Goal: Task Accomplishment & Management: Use online tool/utility

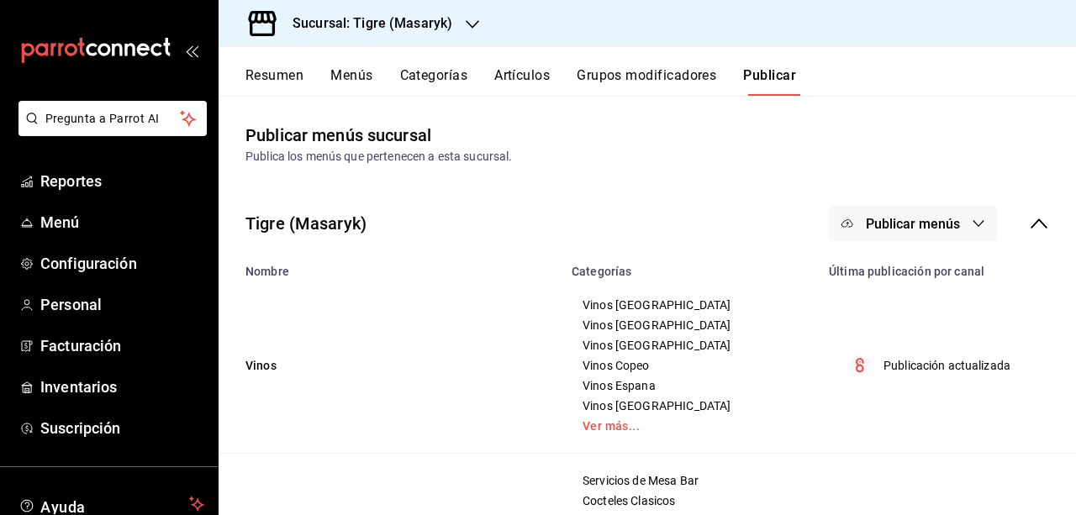
click at [323, 82] on div "Resumen Menús Categorías Artículos Grupos modificadores Publicar" at bounding box center [660, 81] width 830 height 29
click at [358, 76] on button "Menús" at bounding box center [351, 81] width 42 height 29
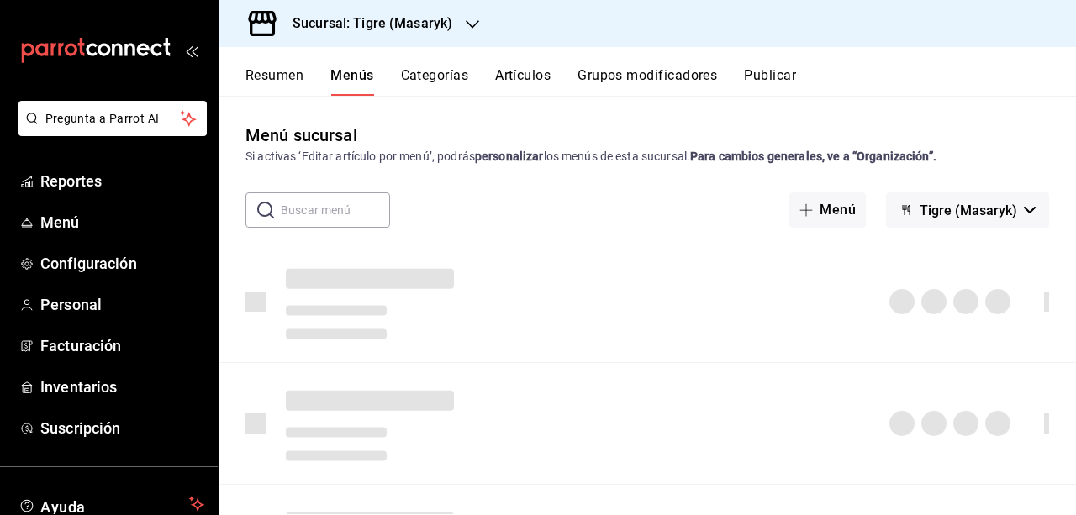
click at [478, 71] on div "Resumen Menús Categorías Artículos Grupos modificadores Publicar" at bounding box center [660, 81] width 830 height 29
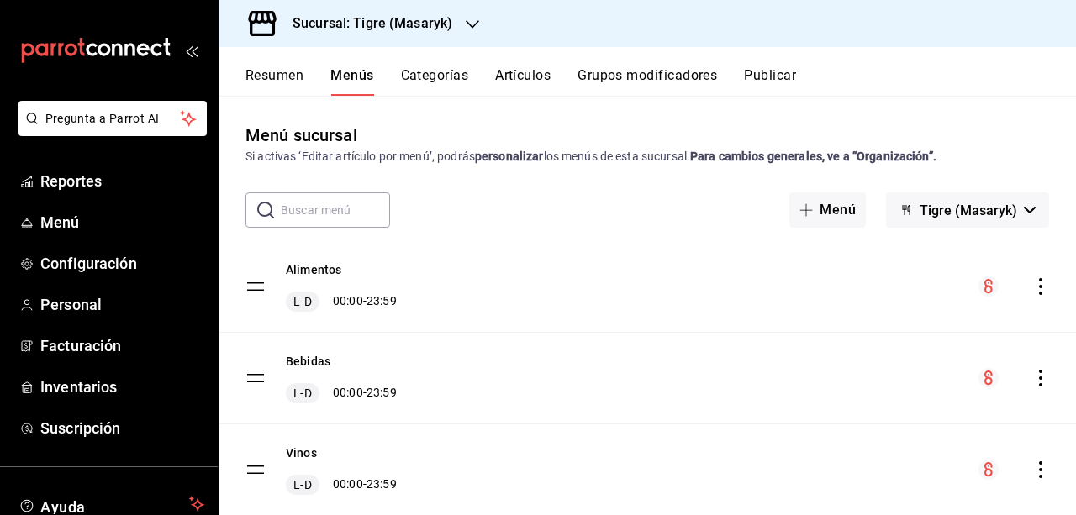
click at [443, 75] on button "Categorías" at bounding box center [435, 81] width 68 height 29
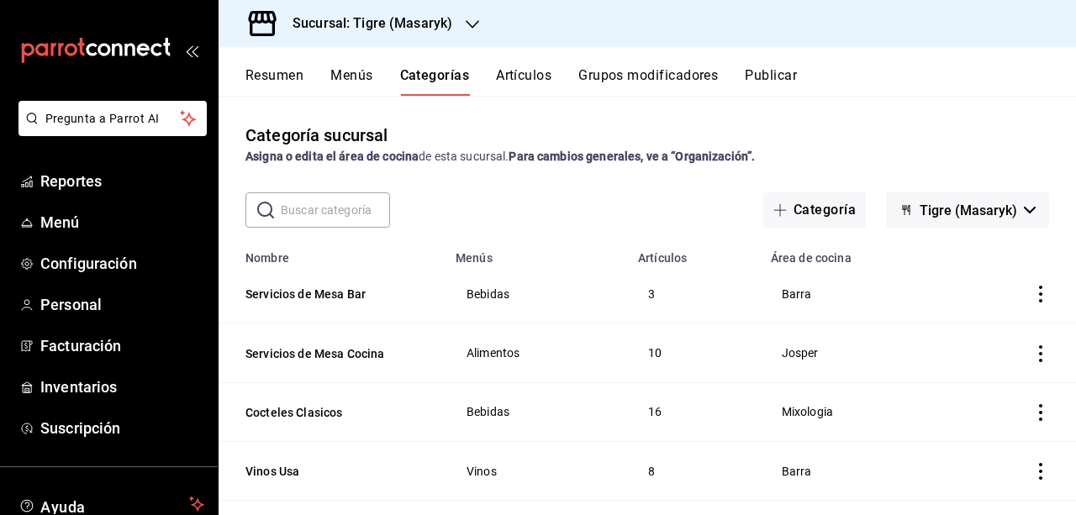
click at [497, 71] on button "Artículos" at bounding box center [523, 81] width 55 height 29
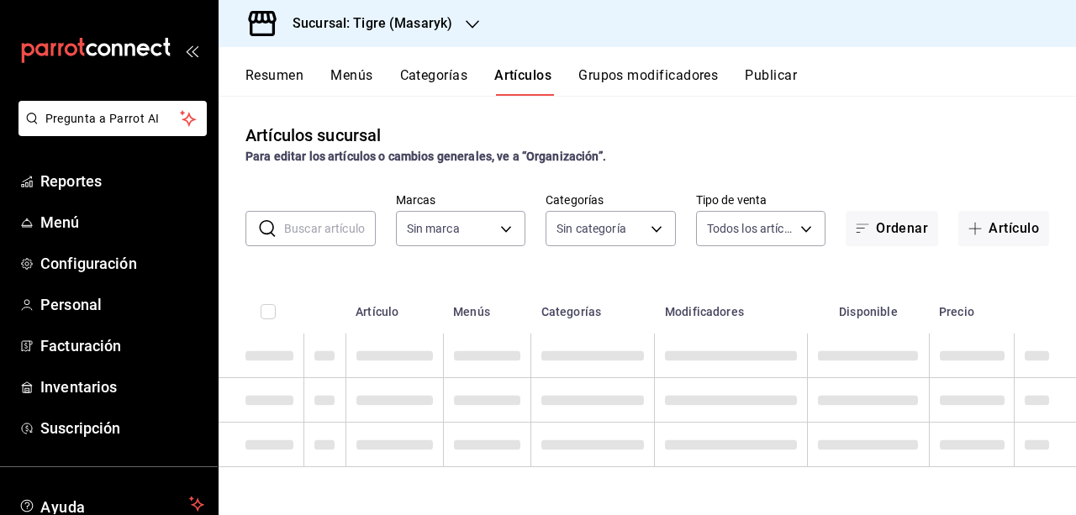
type input "0f86158e-2edf-4eb8-b958-7d07c808eb5c"
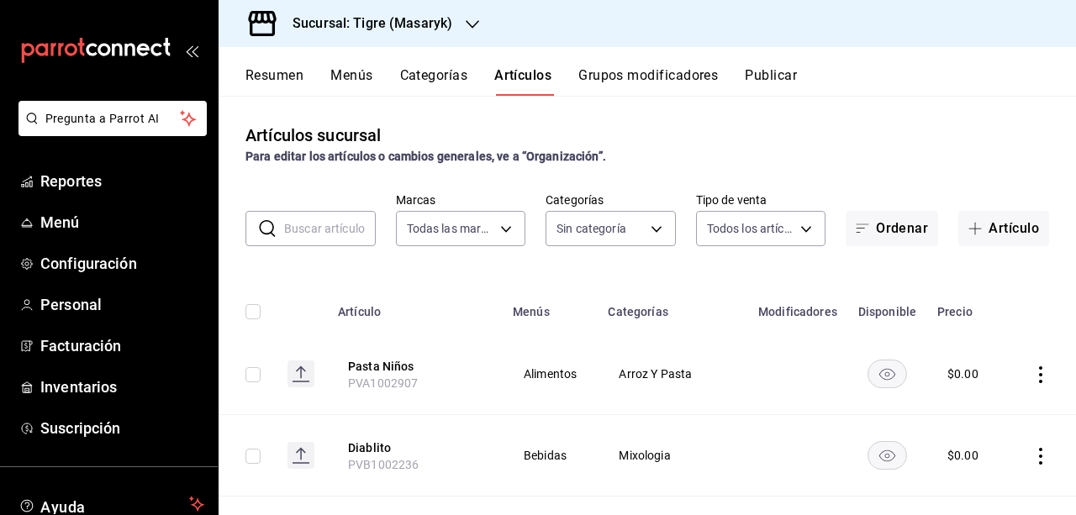
type input "7cd27861-1019-4265-ada8-0a6349b72ebc,77c47ebf-2aa7-4ca3-900f-d4e8133ed13d,d84ff…"
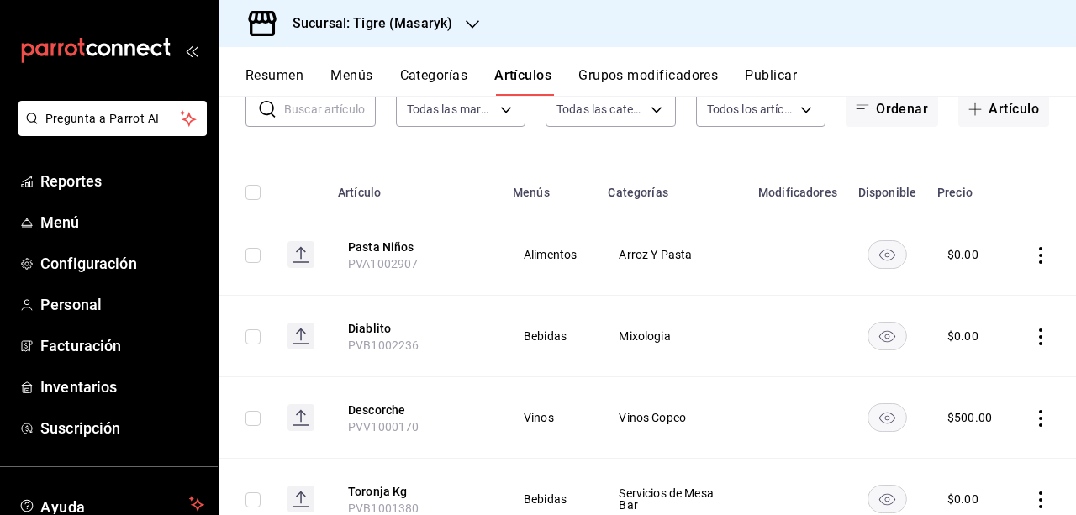
scroll to position [114, 0]
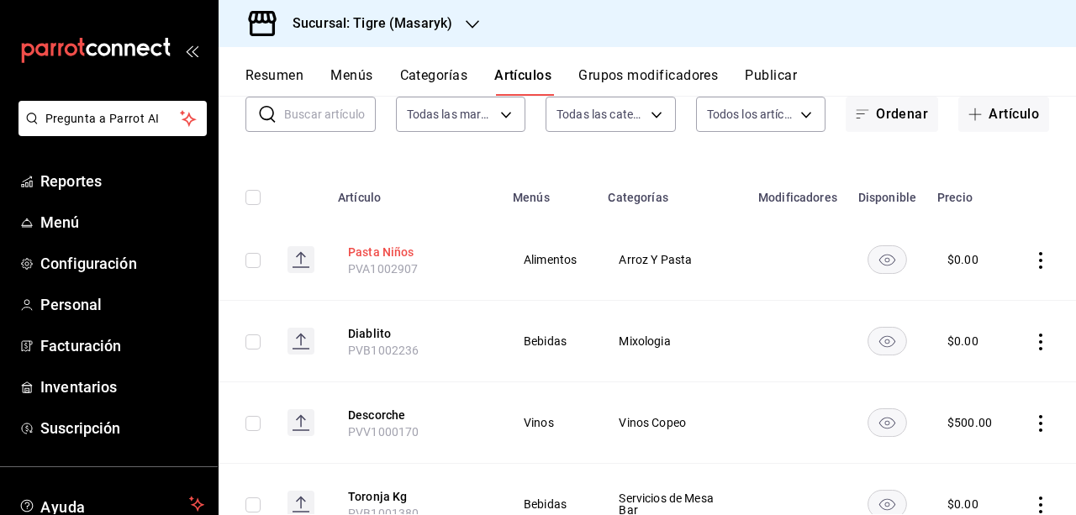
click at [432, 257] on button "Pasta Niños" at bounding box center [415, 252] width 134 height 17
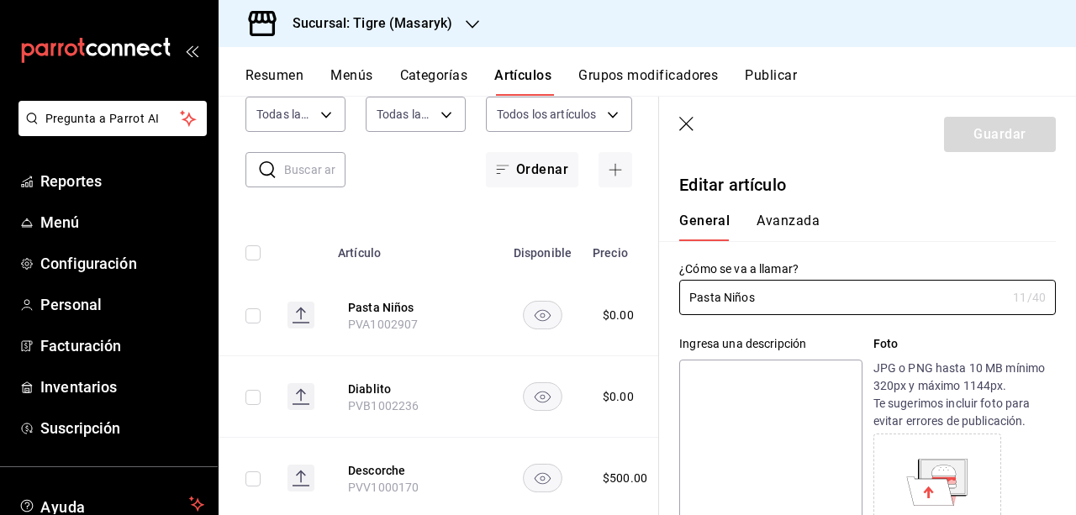
type input "$0.00"
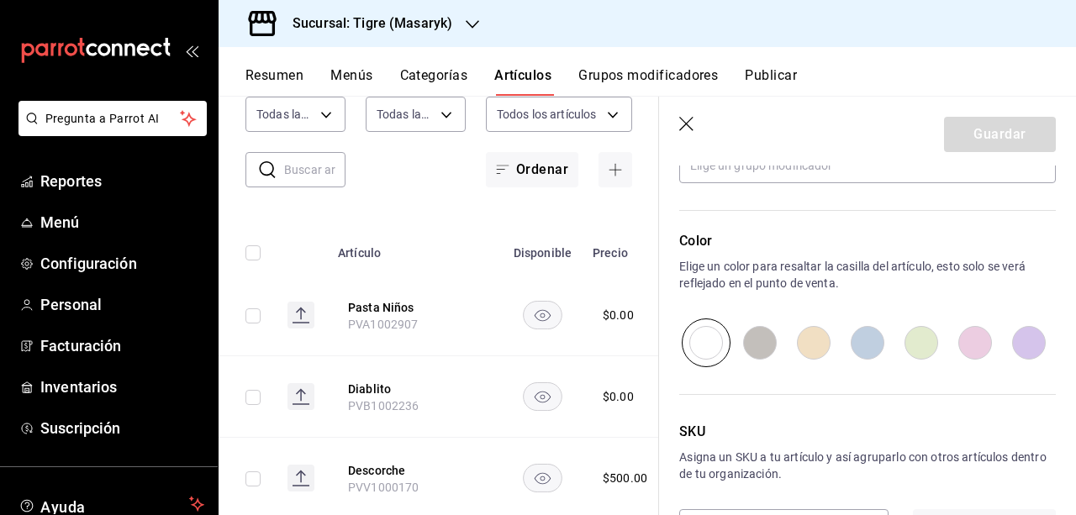
scroll to position [882, 0]
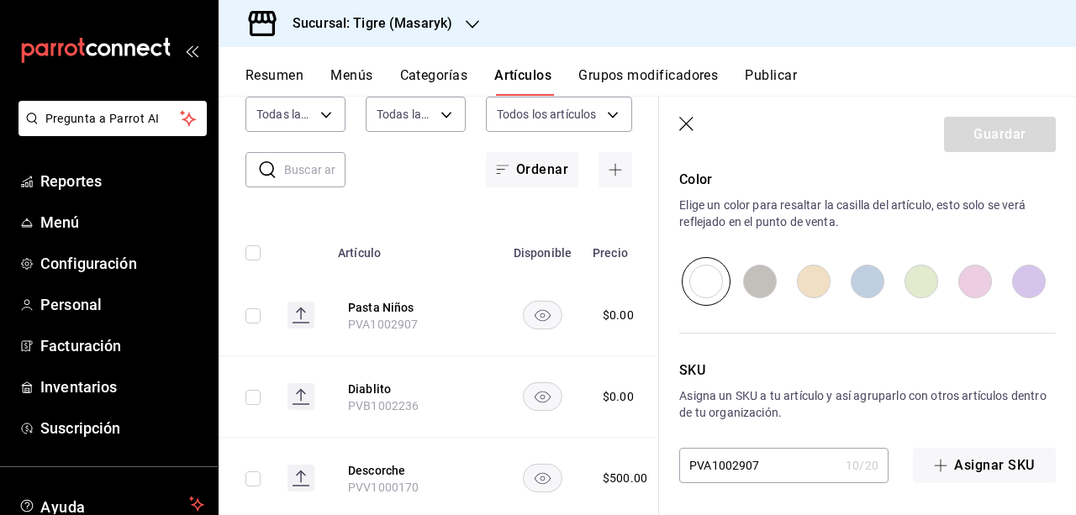
click at [687, 126] on icon "button" at bounding box center [687, 125] width 17 height 17
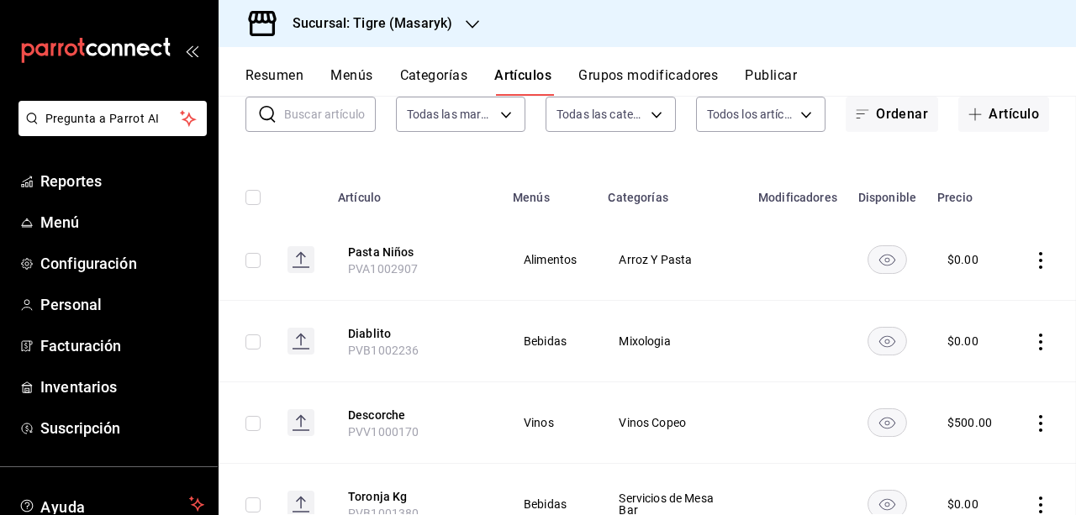
scroll to position [59, 0]
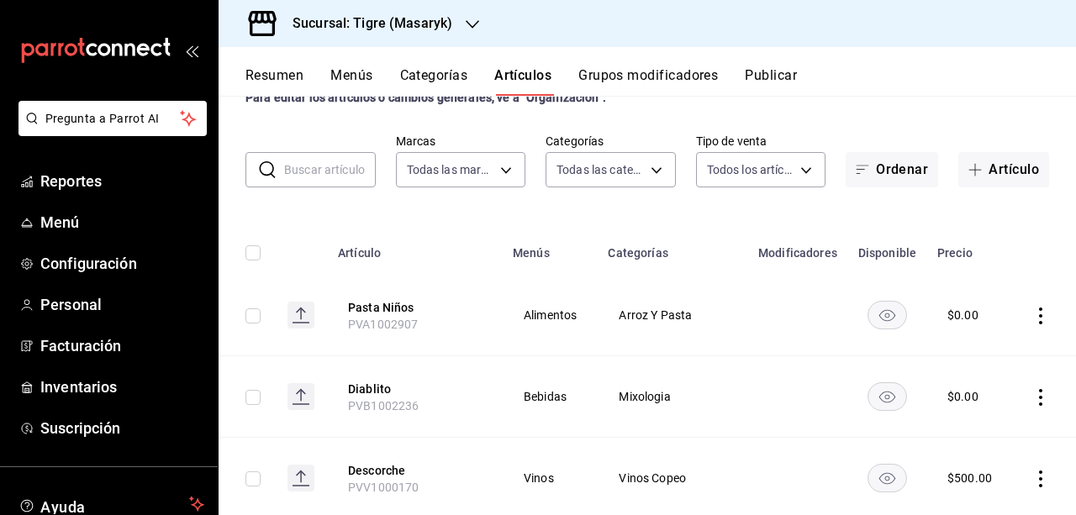
click at [594, 88] on button "Grupos modificadores" at bounding box center [648, 81] width 140 height 29
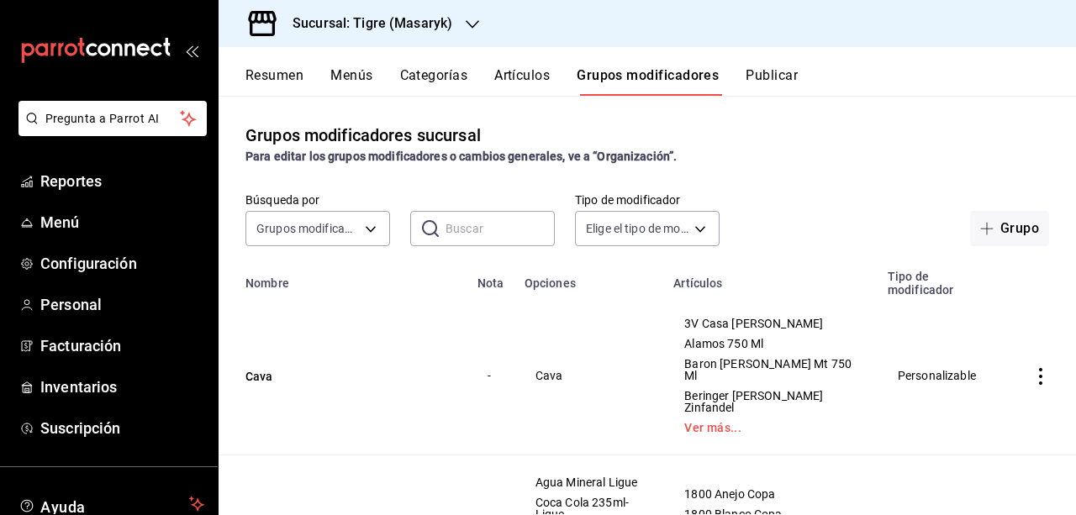
click at [282, 69] on button "Resumen" at bounding box center [274, 81] width 58 height 29
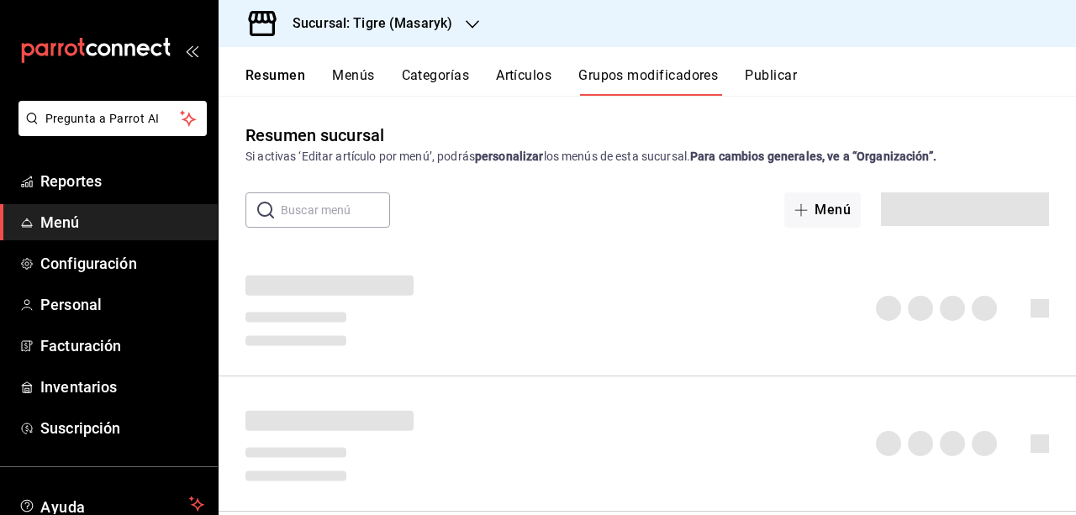
click at [349, 71] on button "Menús" at bounding box center [353, 81] width 42 height 29
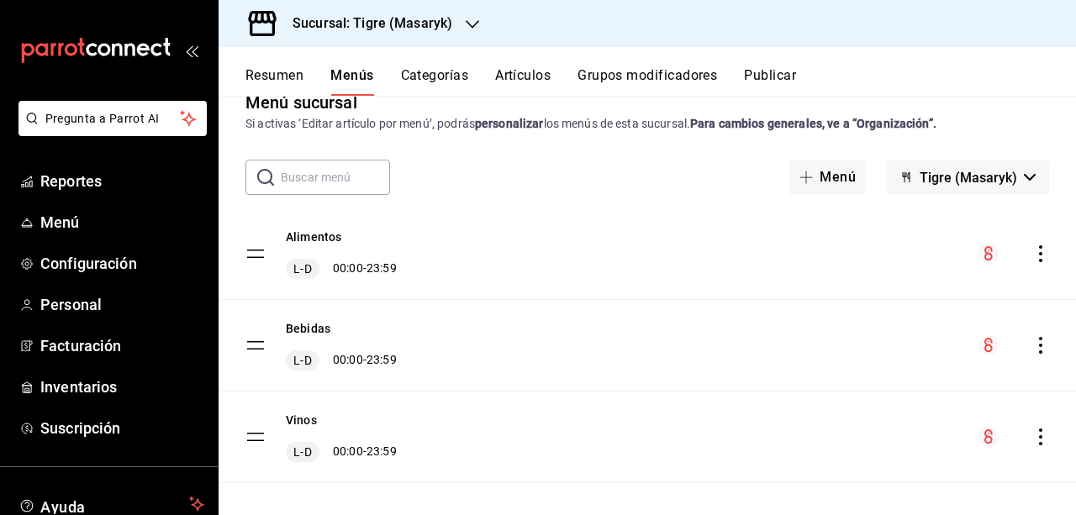
scroll to position [32, 0]
click at [336, 176] on input "text" at bounding box center [335, 178] width 109 height 34
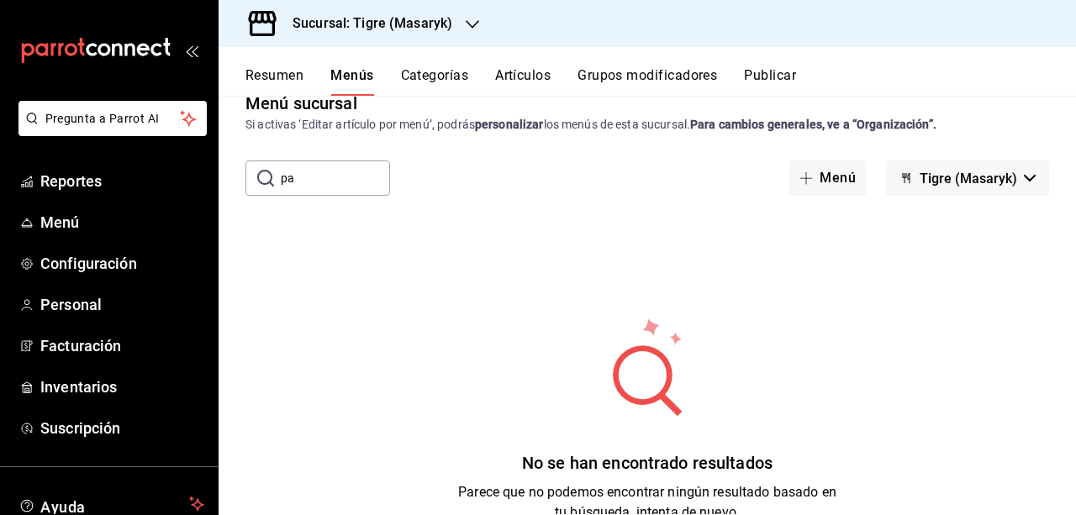
type input "p"
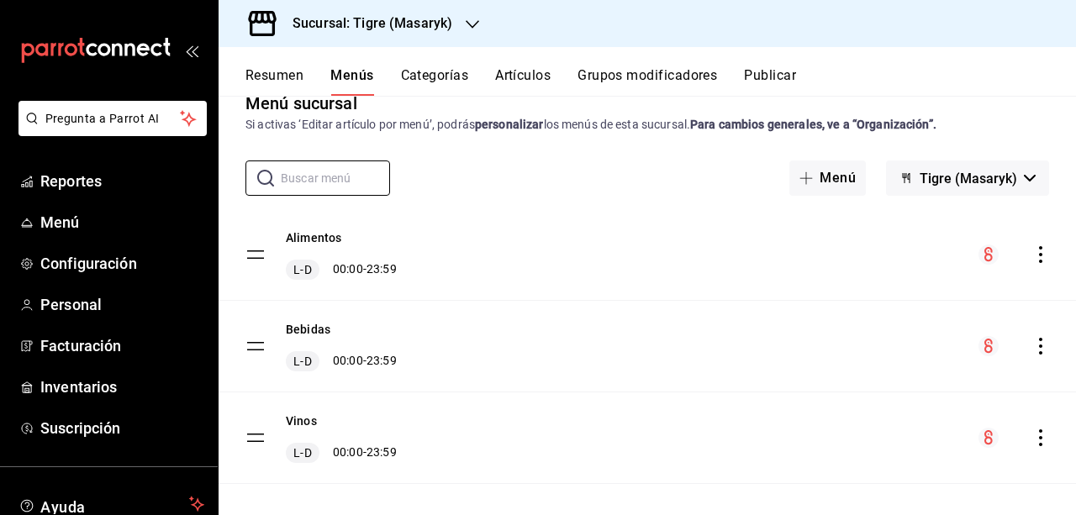
click at [1024, 173] on button "Tigre (Masaryk)" at bounding box center [967, 178] width 163 height 35
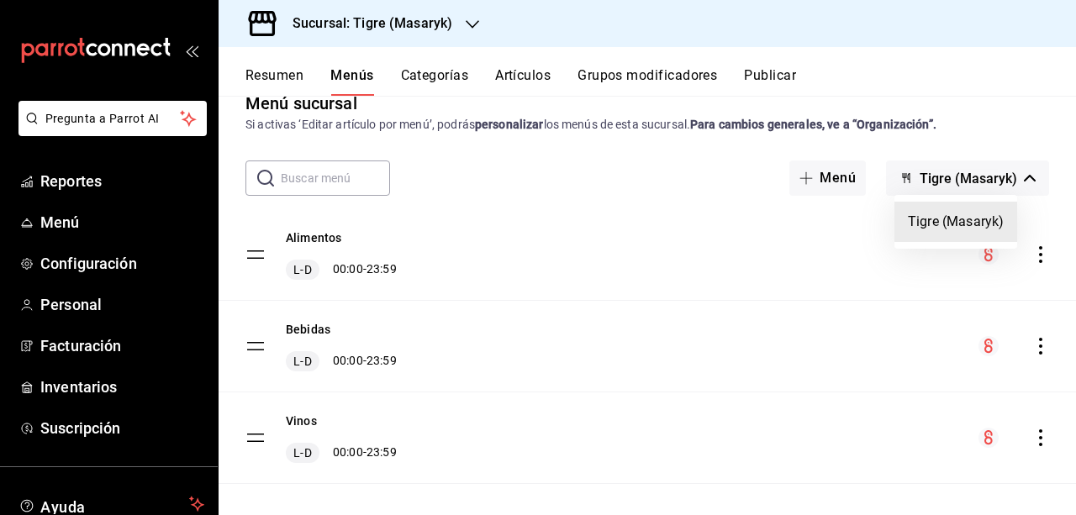
click at [849, 182] on div at bounding box center [538, 257] width 1076 height 515
click at [849, 182] on button "Menú" at bounding box center [827, 178] width 76 height 35
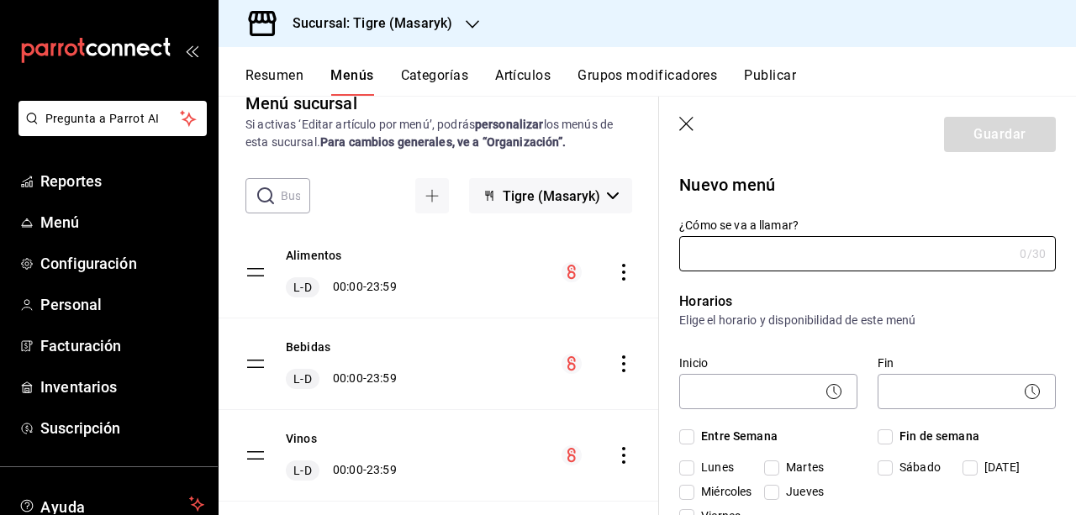
type input "1758235085829"
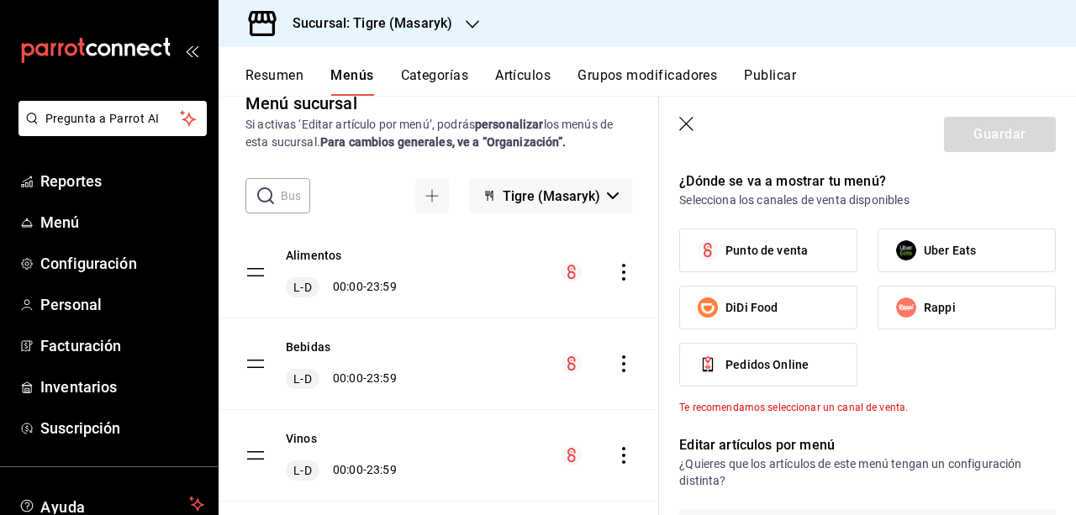
scroll to position [503, 0]
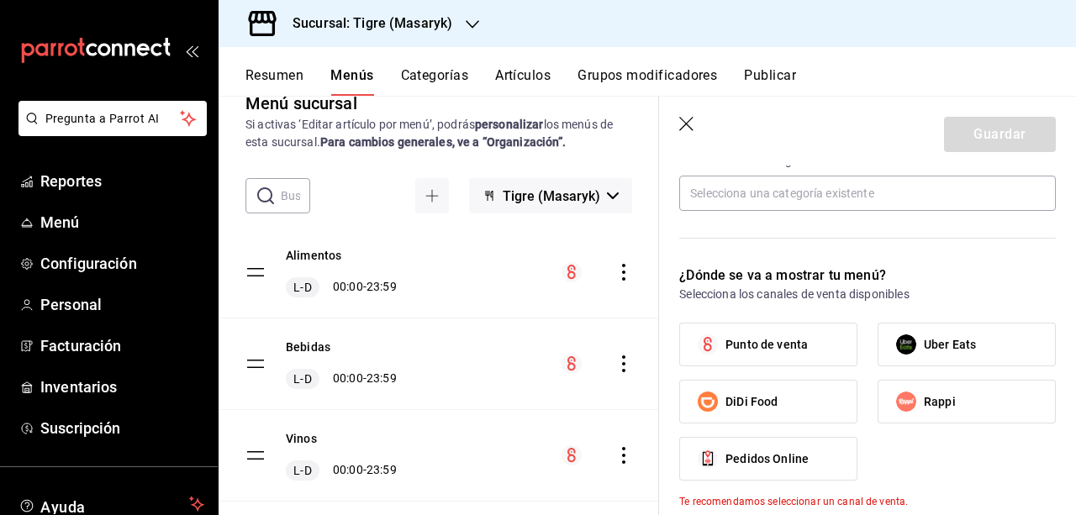
click at [692, 113] on header "Guardar" at bounding box center [867, 131] width 417 height 69
click at [687, 125] on icon "button" at bounding box center [686, 124] width 14 height 14
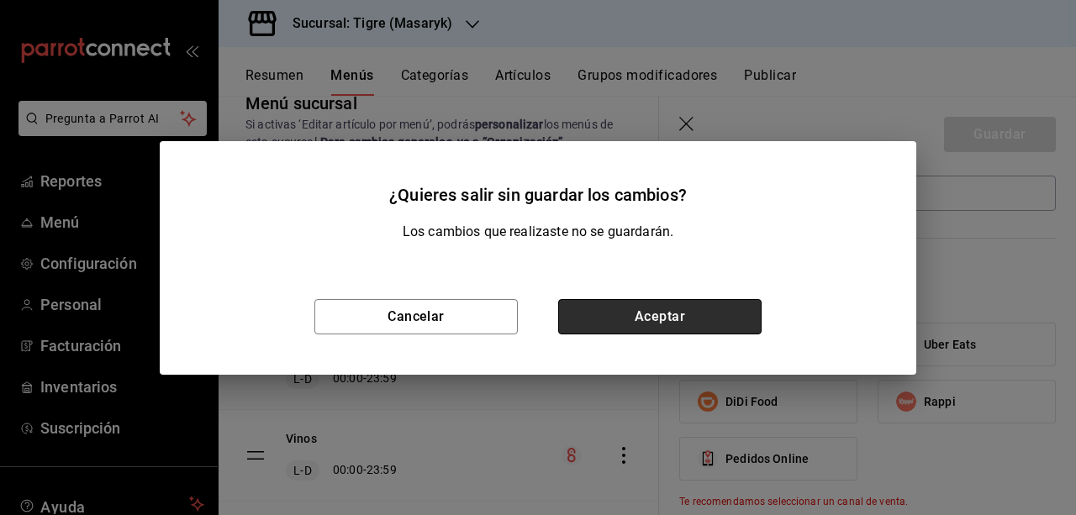
click at [645, 313] on button "Aceptar" at bounding box center [659, 316] width 203 height 35
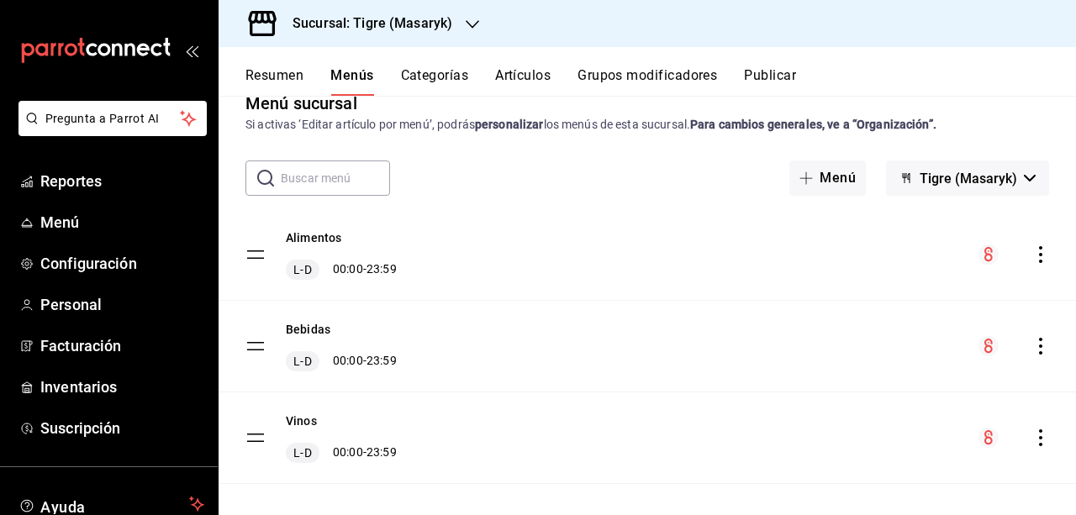
click at [422, 88] on button "Categorías" at bounding box center [435, 81] width 68 height 29
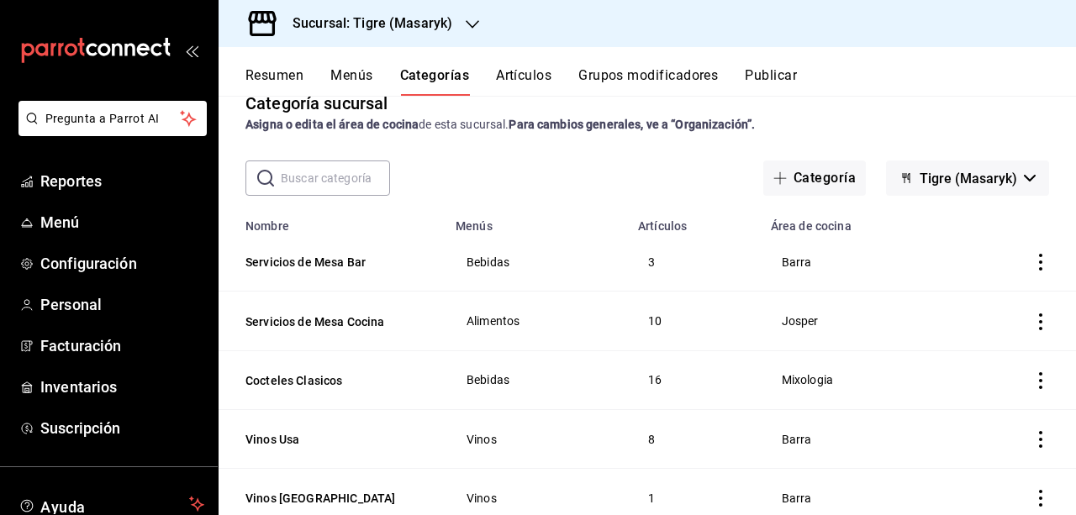
scroll to position [25, 0]
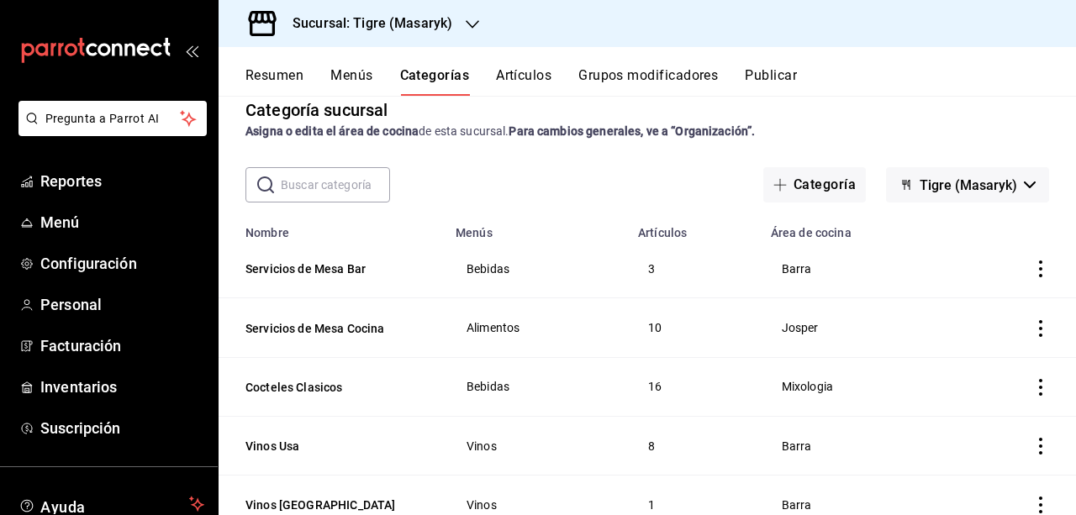
click at [341, 72] on button "Menús" at bounding box center [351, 81] width 42 height 29
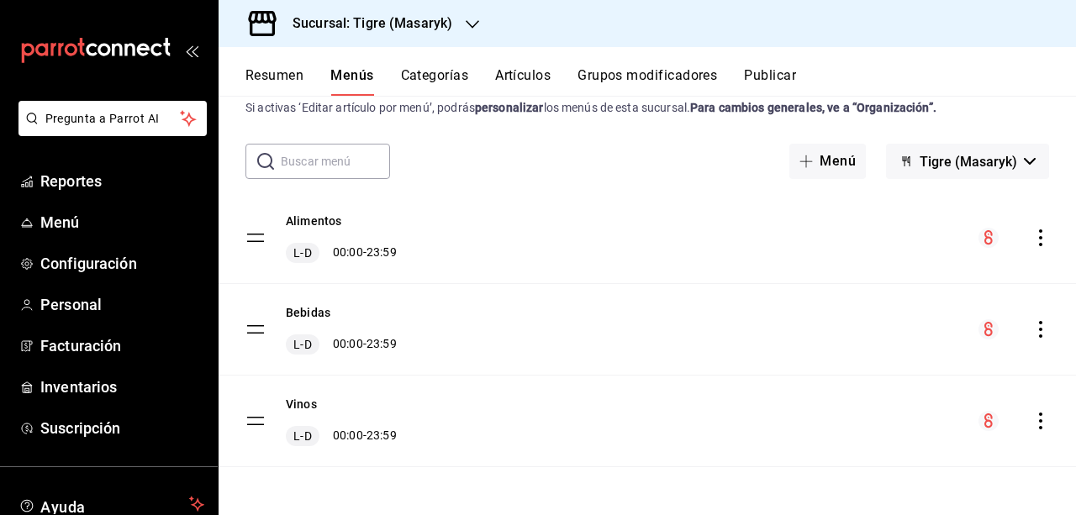
scroll to position [40, 0]
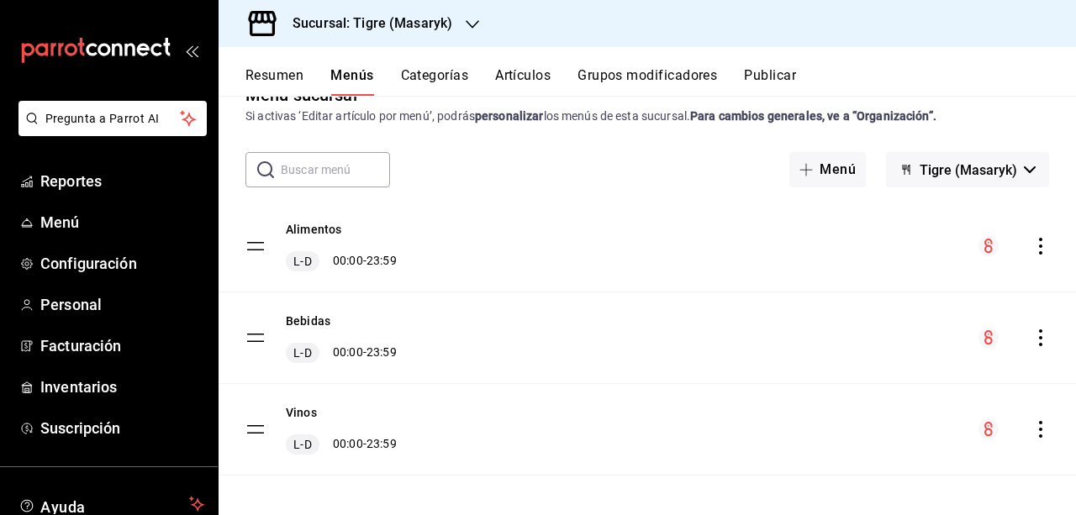
click at [245, 250] on div "Alimentos L-D 00:00 - 23:59" at bounding box center [646, 246] width 857 height 91
click at [266, 252] on div "Alimentos L-D 00:00 - 23:59" at bounding box center [320, 246] width 151 height 50
click at [250, 243] on tbody "Alimentos L-D 00:00 - 23:59 Bebidas L-D 00:00 - 23:59 Vinos L-D 00:00 - 23:59" at bounding box center [646, 338] width 857 height 275
click at [390, 261] on div "L-D 00:00 - 23:59" at bounding box center [341, 261] width 111 height 20
click at [262, 248] on tbody "Alimentos L-D 00:00 - 23:59 Bebidas L-D 00:00 - 23:59 Vinos L-D 00:00 - 23:59" at bounding box center [646, 338] width 857 height 275
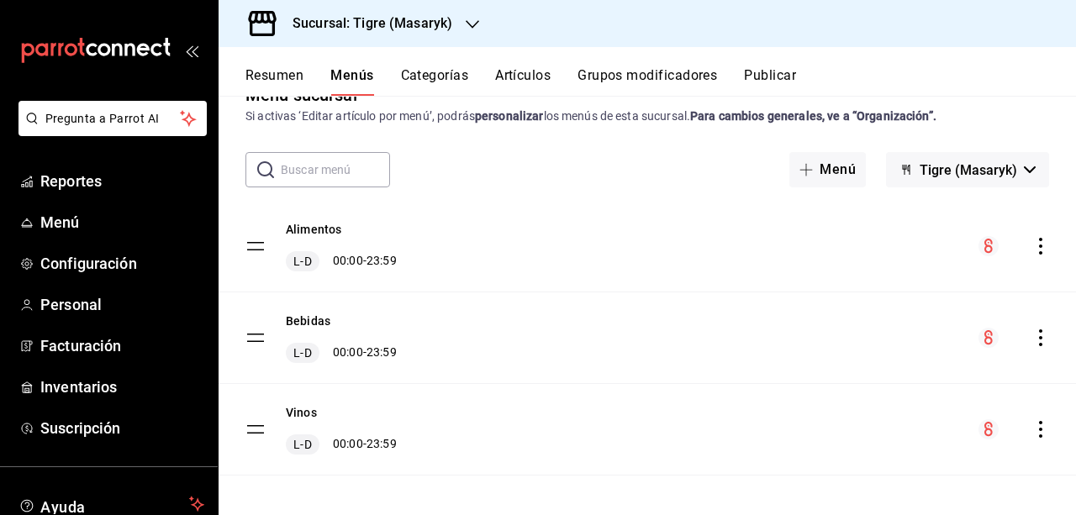
click at [1043, 240] on div "Alimentos L-D 00:00 - 23:59" at bounding box center [646, 246] width 857 height 91
click at [1035, 245] on icon "actions" at bounding box center [1040, 246] width 17 height 17
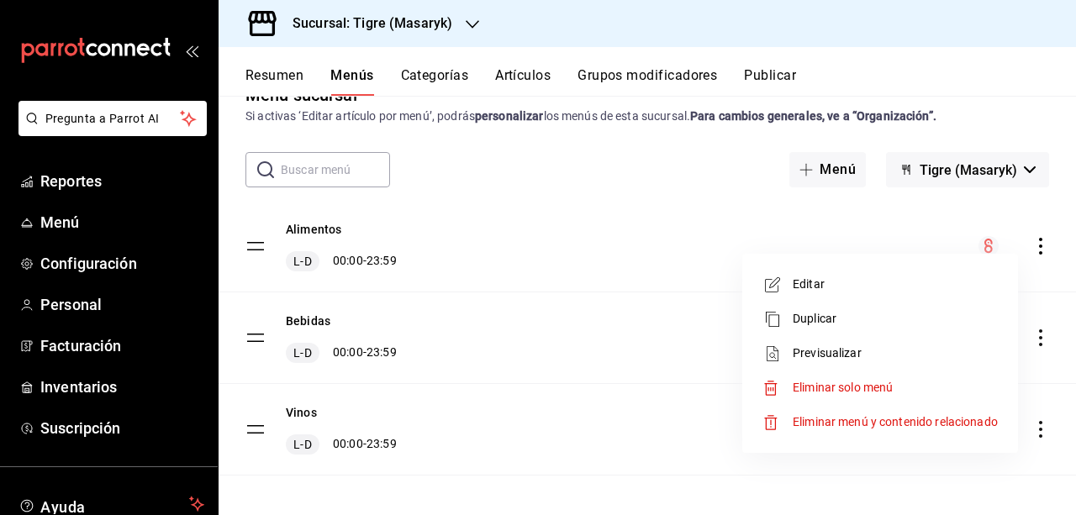
click at [838, 355] on span "Previsualizar" at bounding box center [894, 354] width 205 height 18
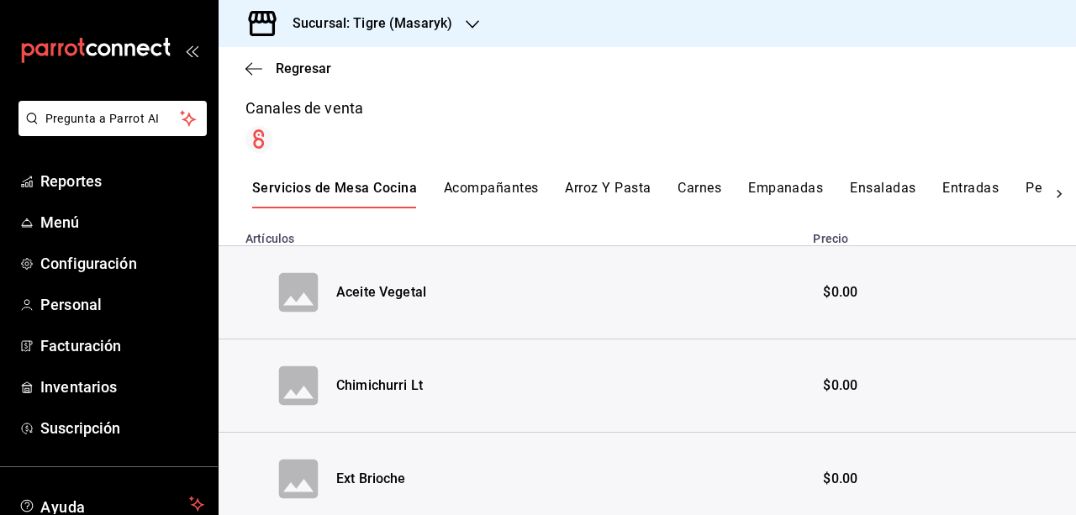
scroll to position [271, 0]
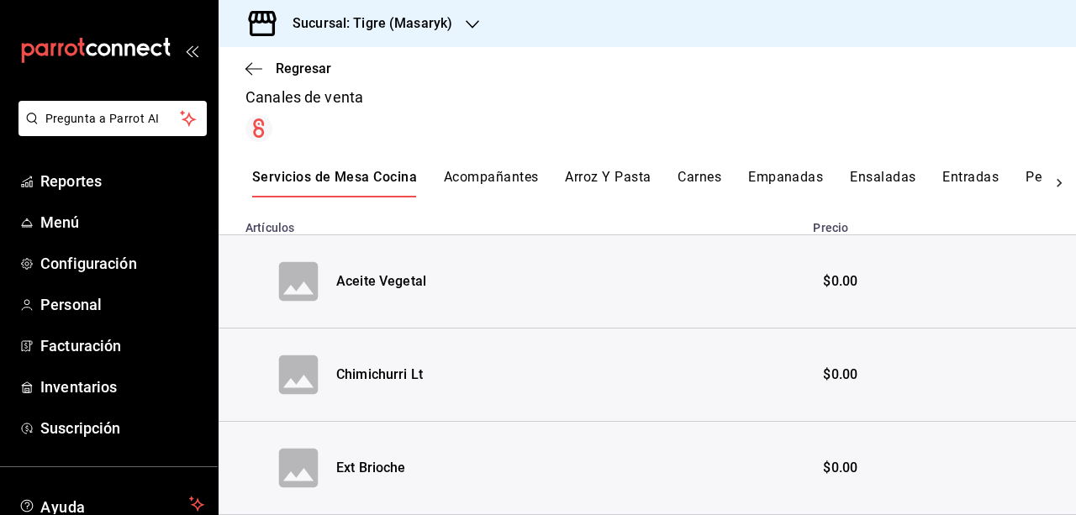
drag, startPoint x: 664, startPoint y: 165, endPoint x: 624, endPoint y: 176, distance: 41.8
click at [624, 176] on div "Alimentos Exportar a Excel Horarios [DATE] 00:00 - 23:59 [DATE] 00:00 - 23:59 […" at bounding box center [646, 514] width 857 height 1308
click at [624, 176] on button "Arroz Y Pasta" at bounding box center [608, 183] width 86 height 29
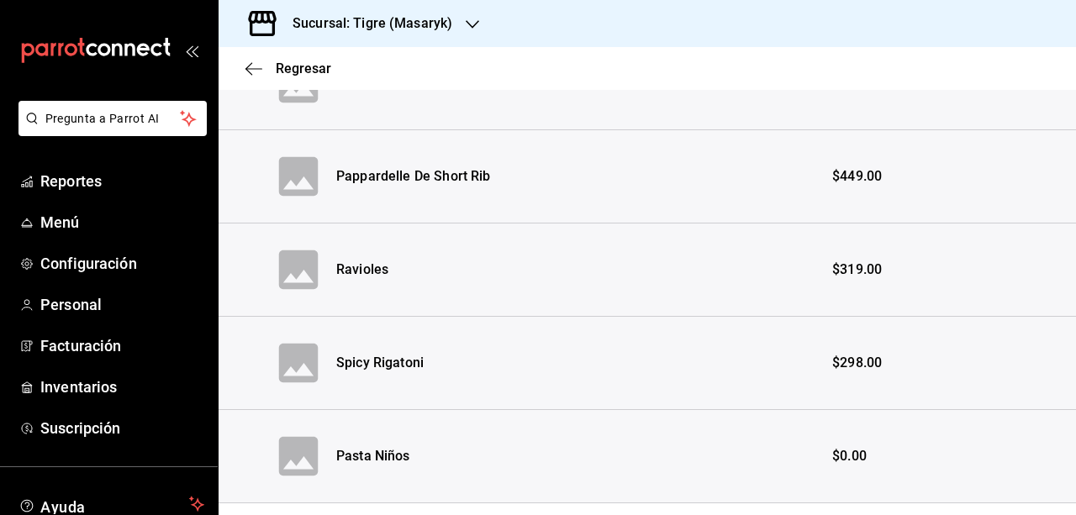
scroll to position [695, 0]
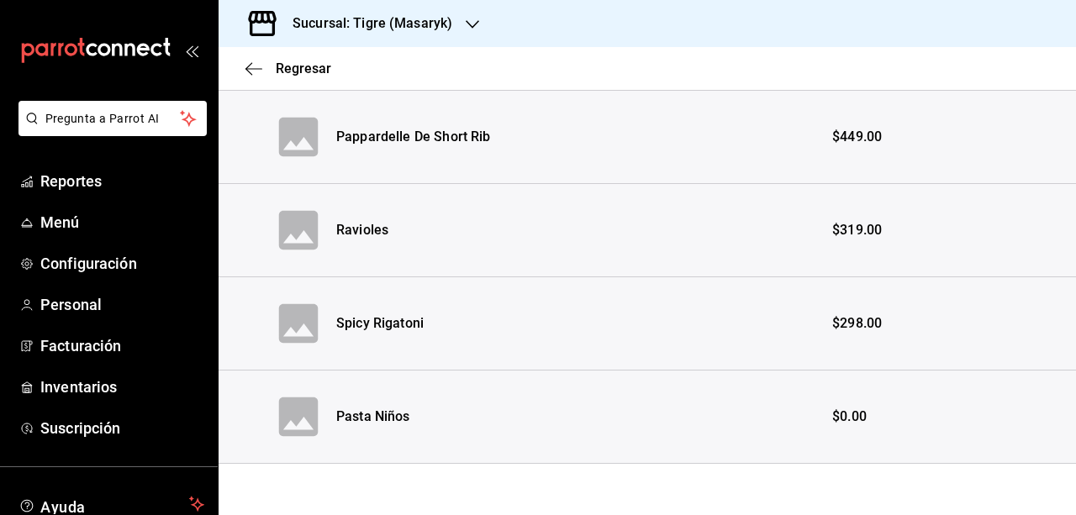
click at [405, 321] on div "Spicy Rigatoni" at bounding box center [379, 323] width 87 height 19
click at [342, 412] on div "Pasta Niños" at bounding box center [373, 417] width 74 height 19
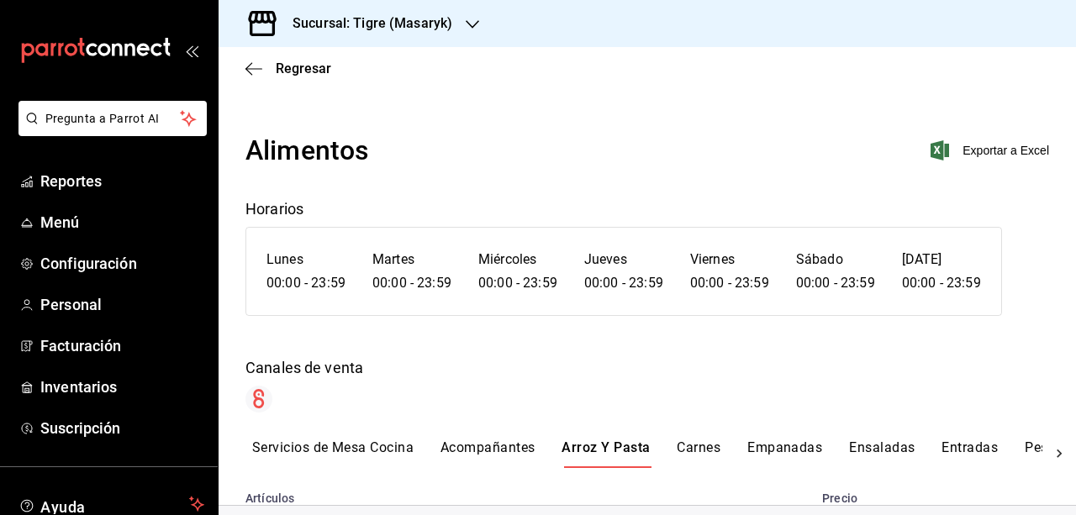
scroll to position [0, 0]
click at [92, 207] on link "Menú" at bounding box center [109, 222] width 218 height 36
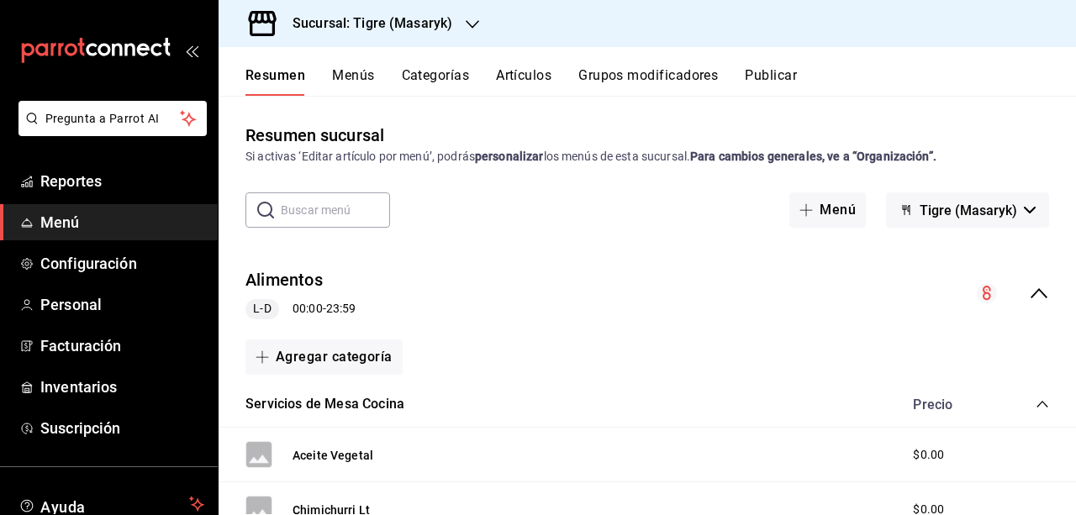
click at [476, 21] on div "Sucursal: Tigre (Masaryk)" at bounding box center [359, 23] width 254 height 47
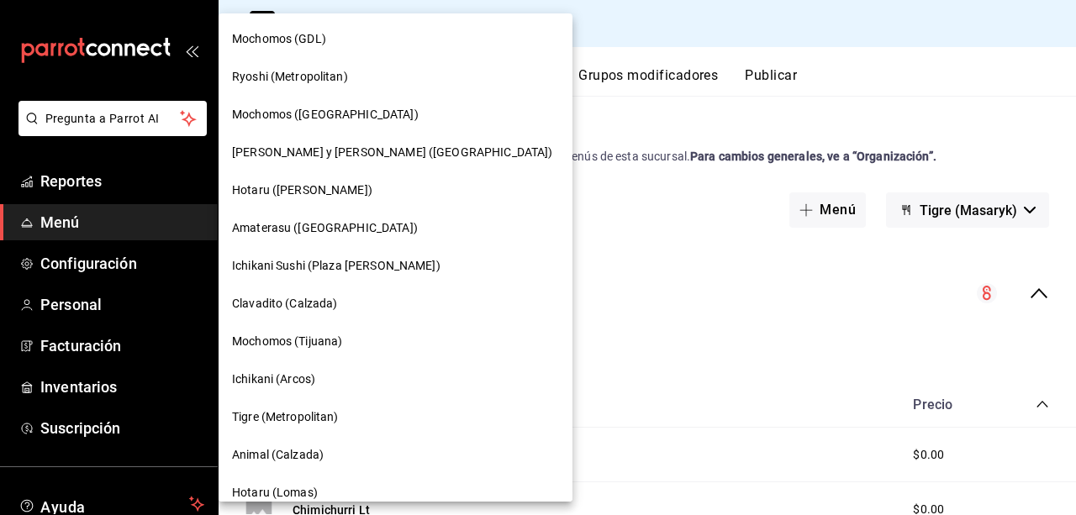
click at [97, 226] on div at bounding box center [538, 257] width 1076 height 515
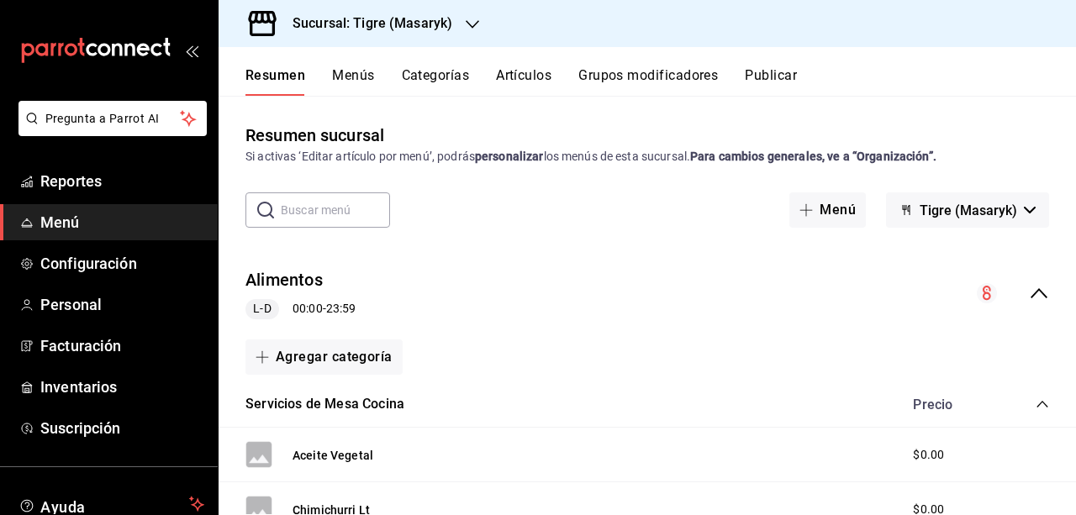
click at [358, 84] on button "Menús" at bounding box center [353, 81] width 42 height 29
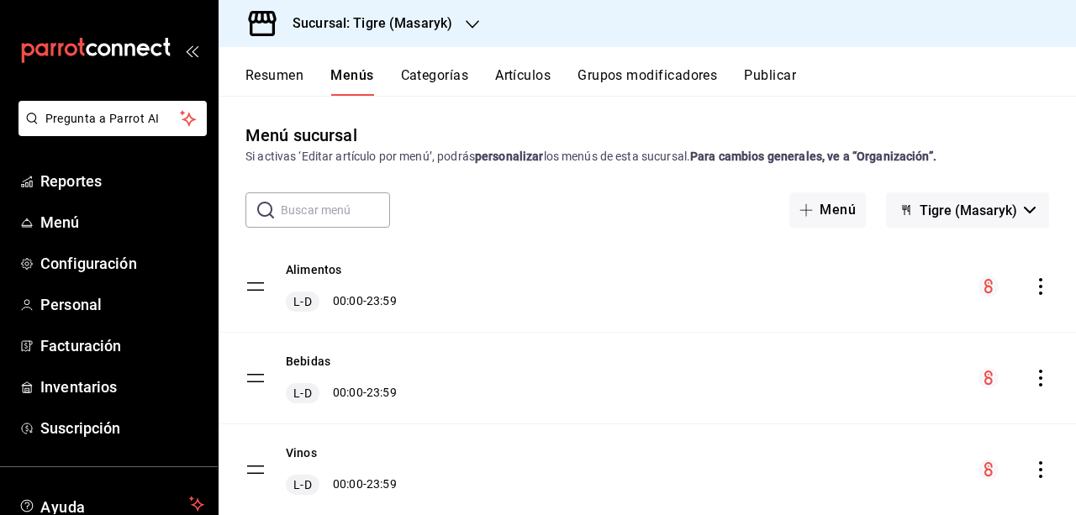
click at [966, 206] on span "Tigre (Masaryk)" at bounding box center [967, 211] width 97 height 16
click at [839, 216] on div at bounding box center [538, 257] width 1076 height 515
click at [839, 216] on button "Menú" at bounding box center [827, 209] width 76 height 35
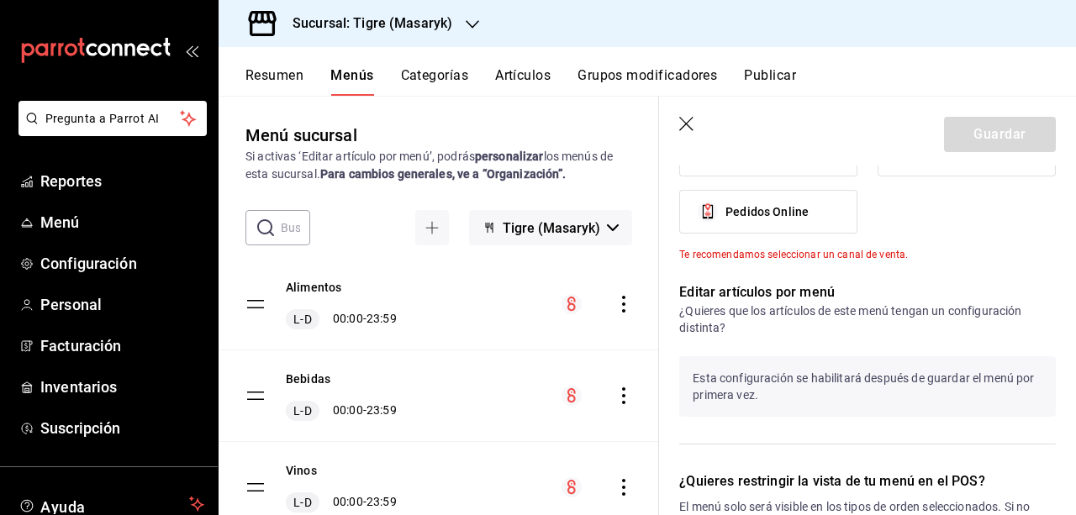
scroll to position [755, 0]
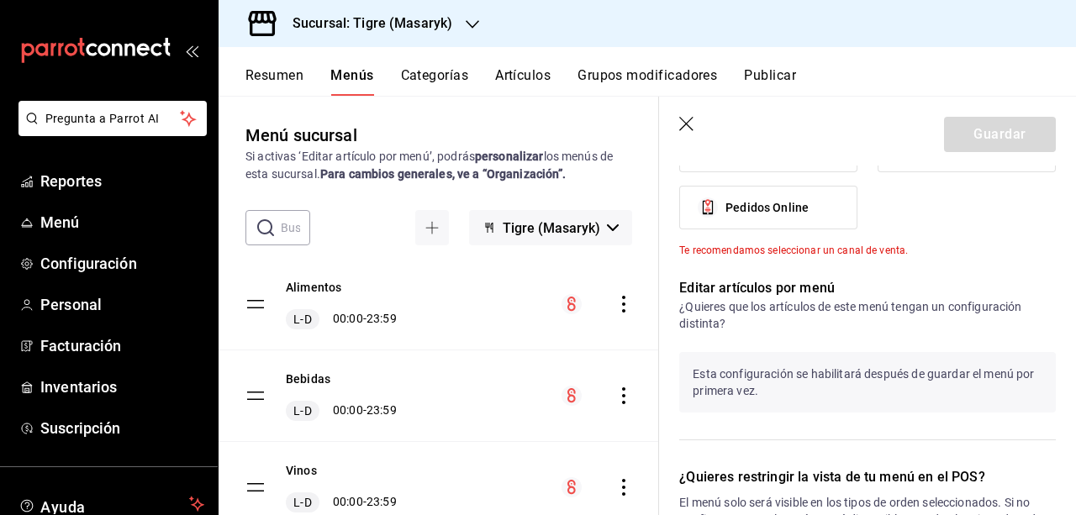
click at [686, 124] on icon "button" at bounding box center [686, 124] width 14 height 14
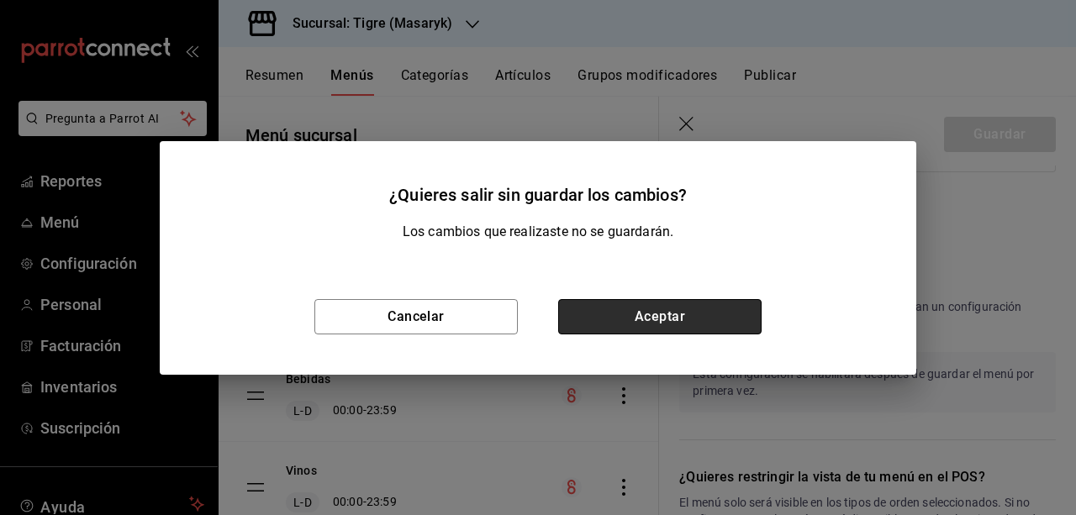
click at [684, 312] on button "Aceptar" at bounding box center [659, 316] width 203 height 35
